Goal: Information Seeking & Learning: Learn about a topic

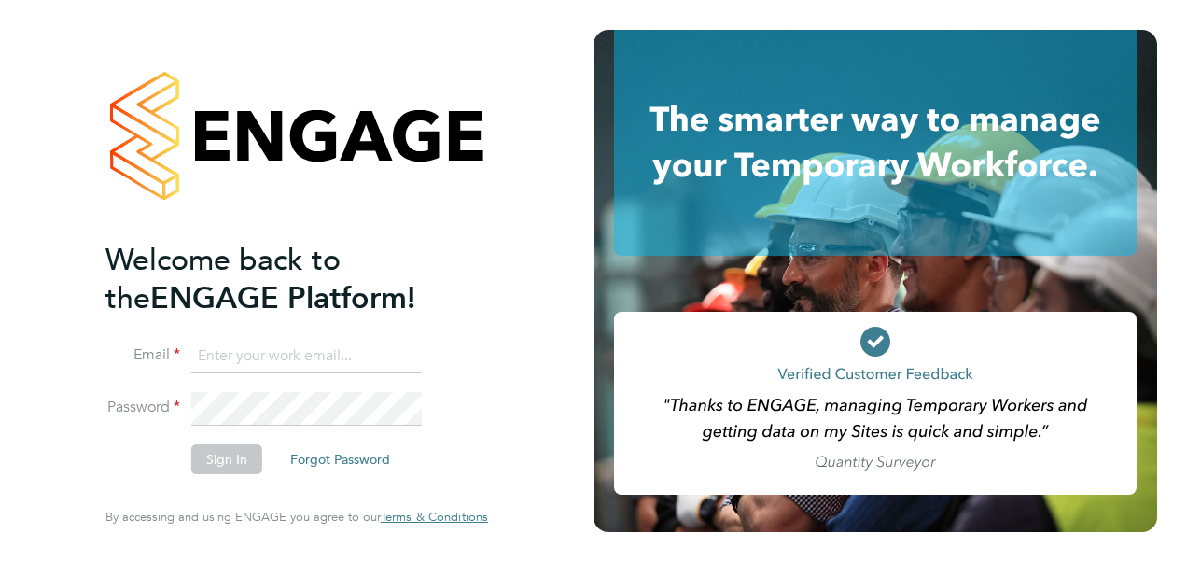
type input "fesouth@protocol.co.uk"
click at [593, 397] on div "Welcome back to the ENGAGE Platform! Email fesouth@protocol.co.uk Password Sign…" at bounding box center [297, 281] width 594 height 562
click at [235, 457] on button "Sign In" at bounding box center [226, 459] width 71 height 30
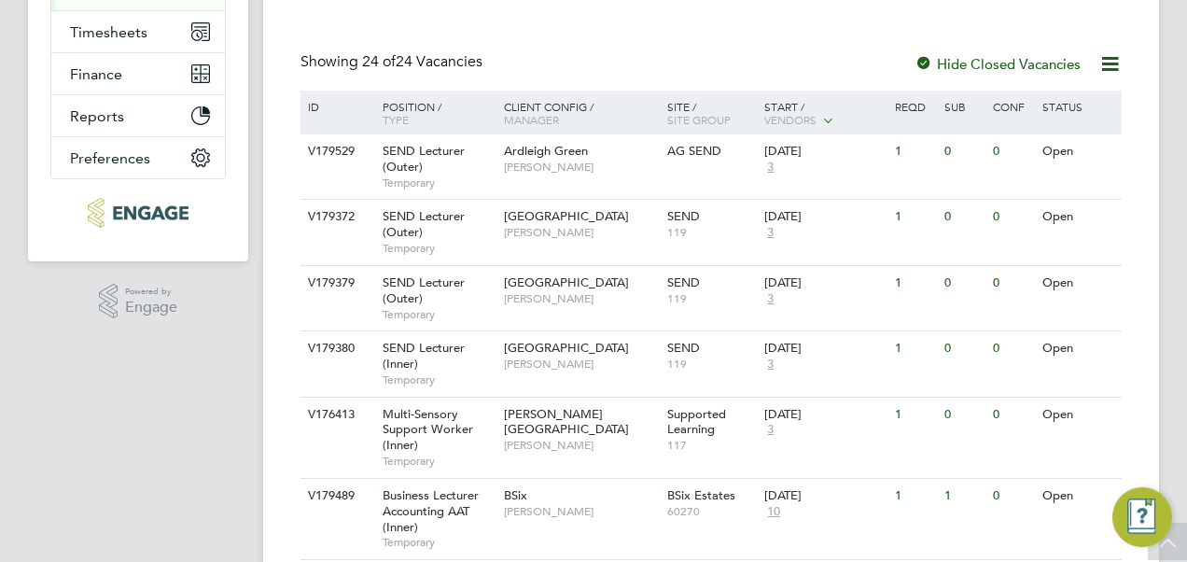
scroll to position [373, 0]
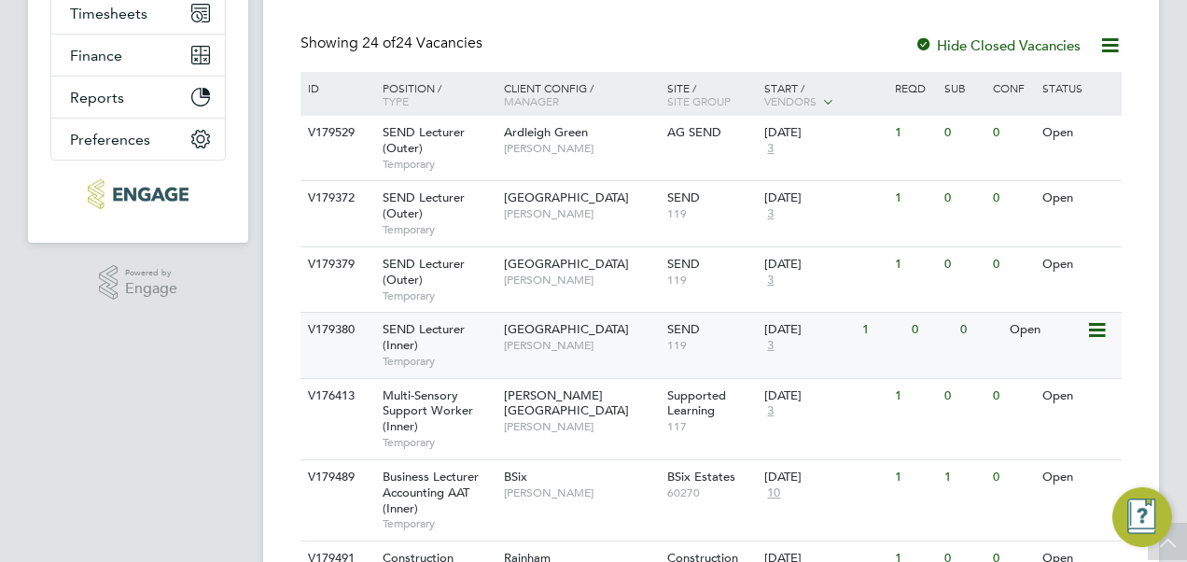
click at [547, 328] on span "Tower Hamlets Campus" at bounding box center [566, 329] width 125 height 16
click at [532, 261] on span "[GEOGRAPHIC_DATA]" at bounding box center [566, 264] width 125 height 16
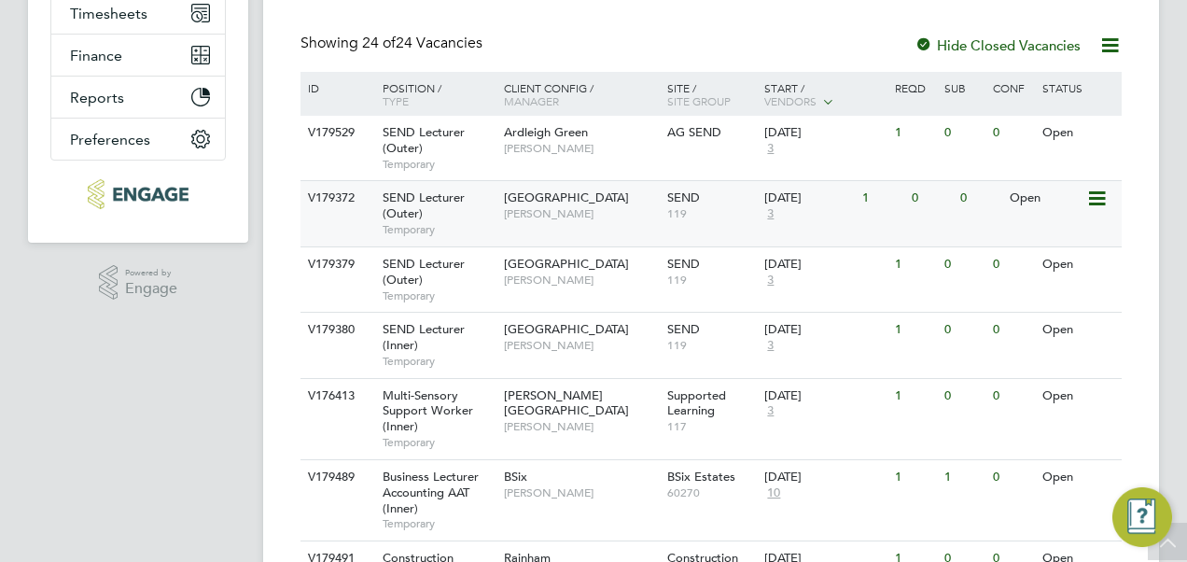
click at [557, 196] on span "Epping Forest Campus" at bounding box center [566, 197] width 125 height 16
click at [548, 134] on span "Ardleigh Green" at bounding box center [546, 132] width 84 height 16
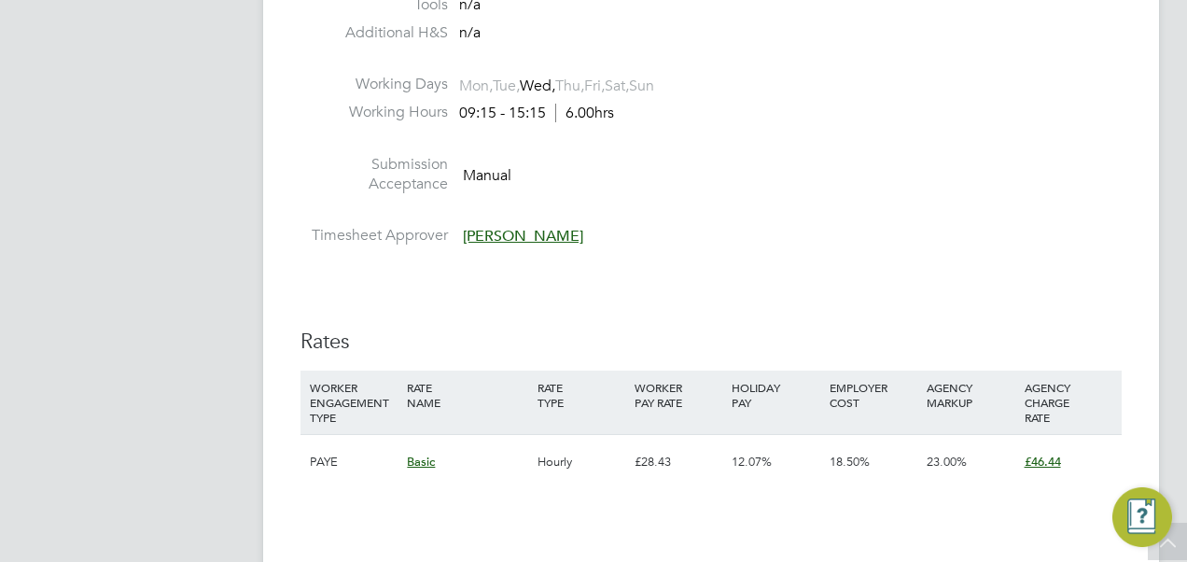
scroll to position [2614, 0]
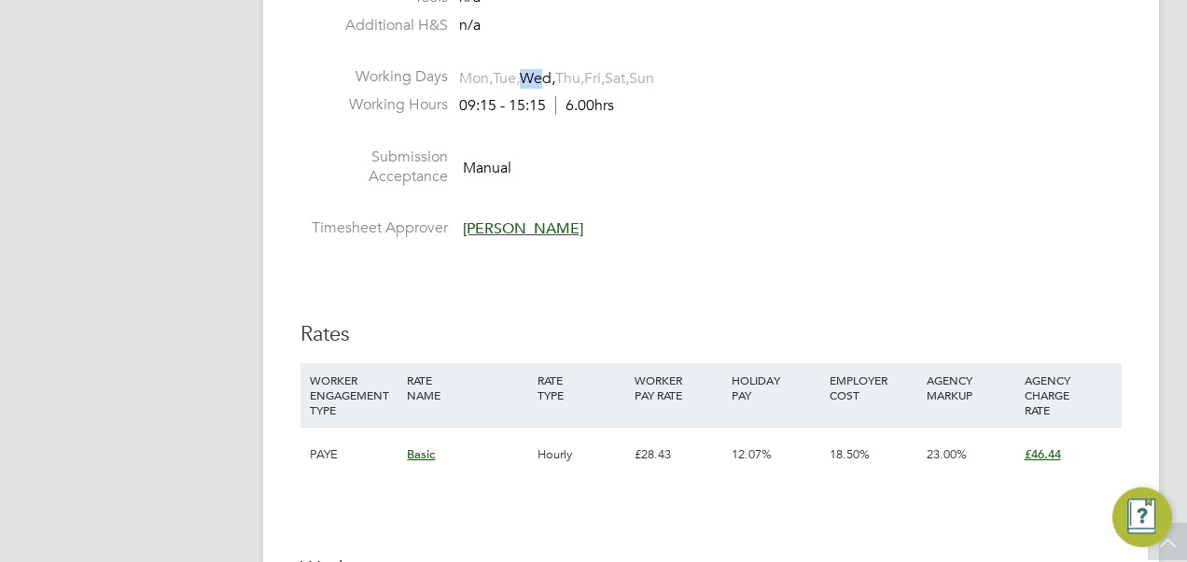
drag, startPoint x: 536, startPoint y: 71, endPoint x: 551, endPoint y: 74, distance: 15.2
click at [551, 74] on span "Wed," at bounding box center [537, 78] width 35 height 19
drag, startPoint x: 551, startPoint y: 74, endPoint x: 535, endPoint y: 121, distance: 50.2
drag, startPoint x: 453, startPoint y: 96, endPoint x: 588, endPoint y: 119, distance: 137.3
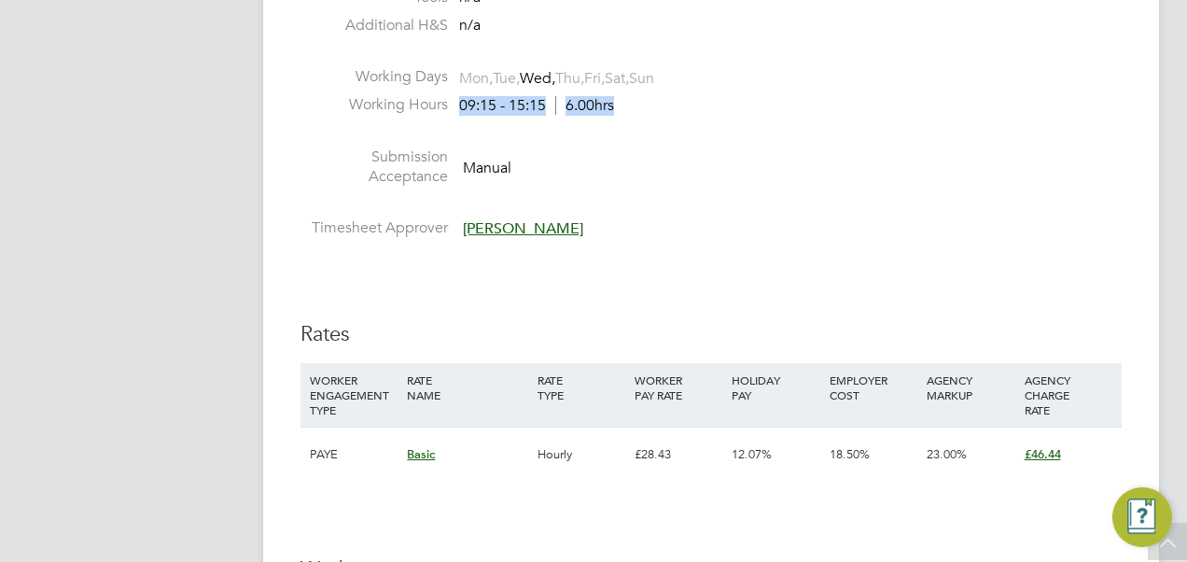
click at [588, 119] on li "Working Hours 09:15 - 15:15 6.00hrs" at bounding box center [711, 109] width 821 height 28
drag, startPoint x: 588, startPoint y: 119, endPoint x: 599, endPoint y: 152, distance: 34.5
click at [599, 153] on li "Submission Acceptance Manual" at bounding box center [711, 171] width 821 height 48
click at [545, 73] on span "Wed," at bounding box center [537, 78] width 35 height 19
click at [545, 75] on span "Wed," at bounding box center [537, 78] width 35 height 19
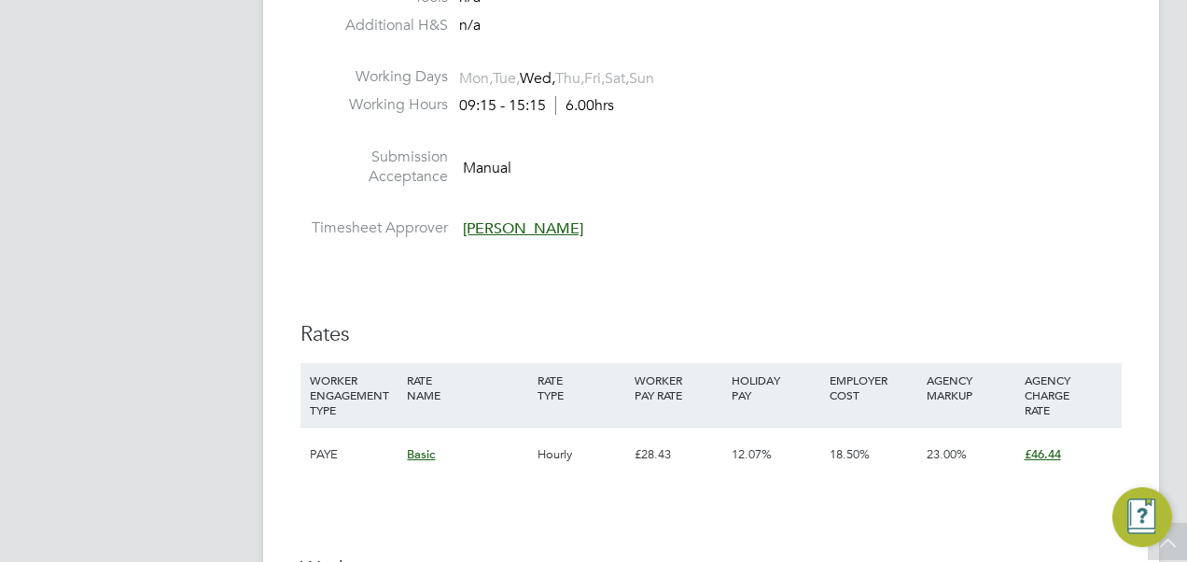
click at [996, 226] on li "Timesheet Approver Richard Harris" at bounding box center [711, 232] width 821 height 28
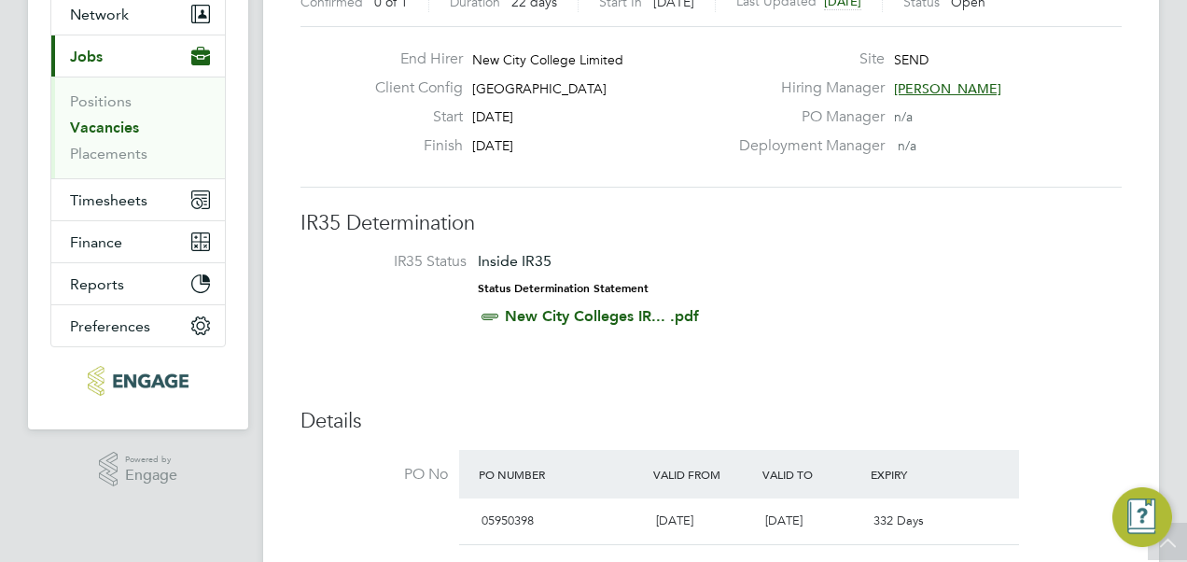
scroll to position [93, 0]
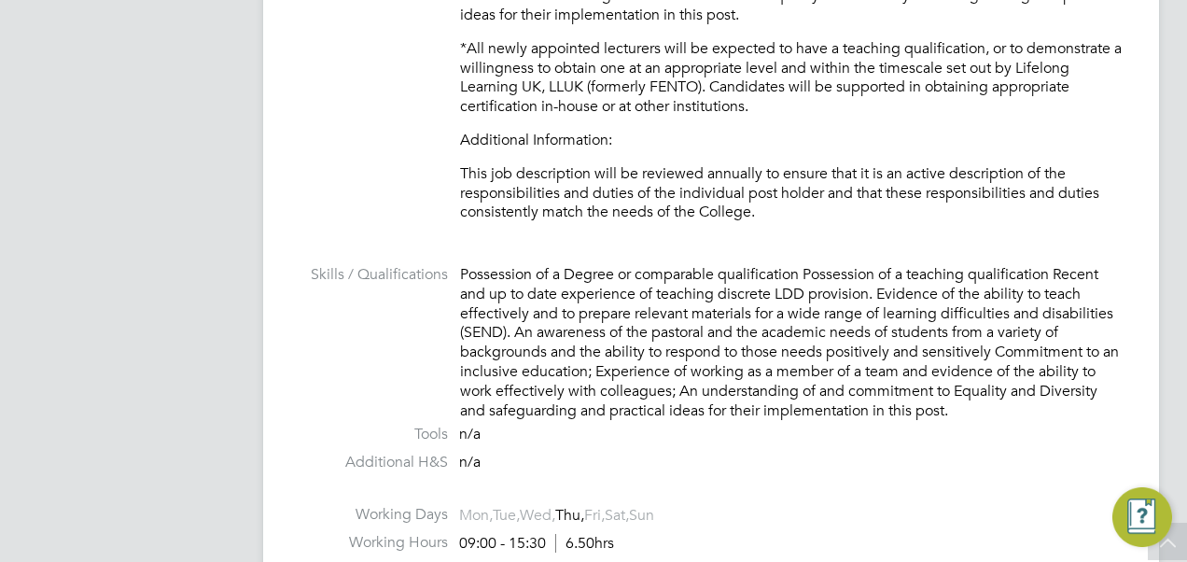
scroll to position [2520, 0]
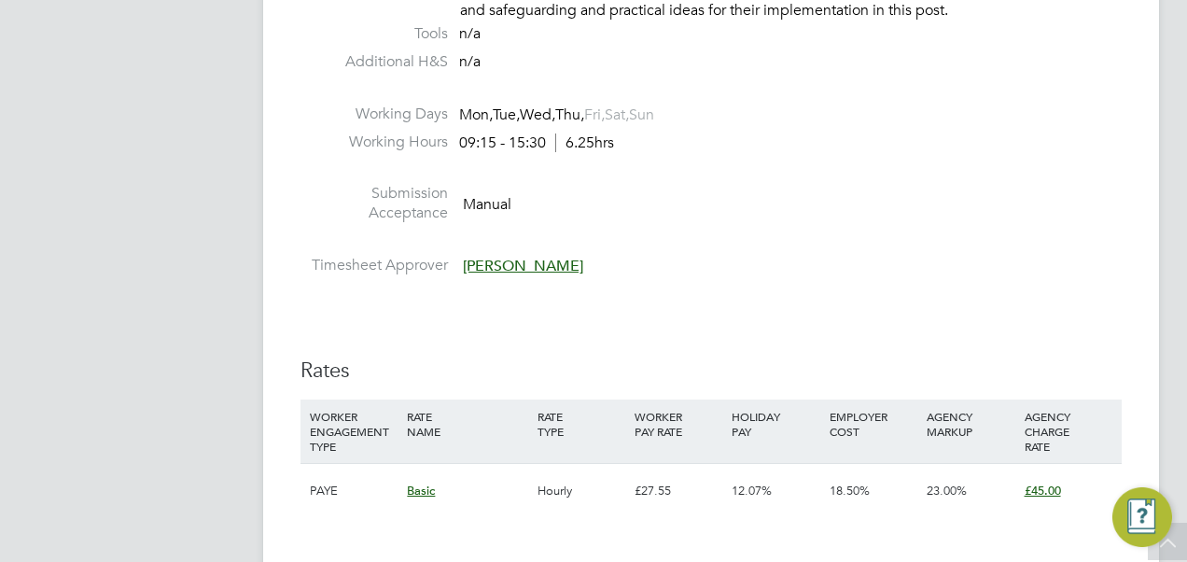
scroll to position [2800, 0]
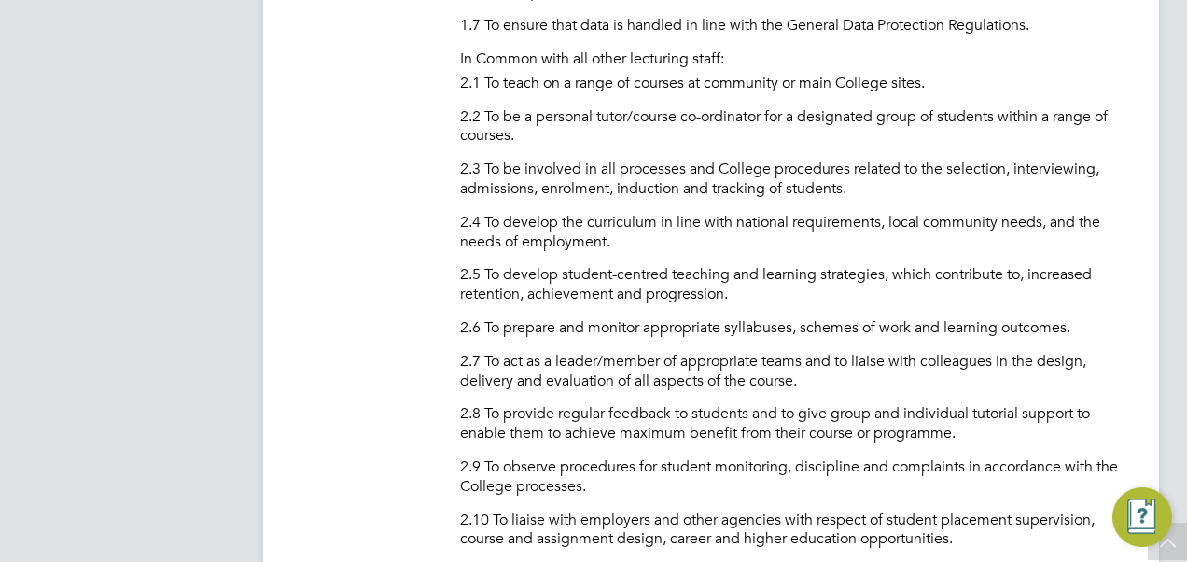
scroll to position [1307, 0]
